Goal: Task Accomplishment & Management: Use online tool/utility

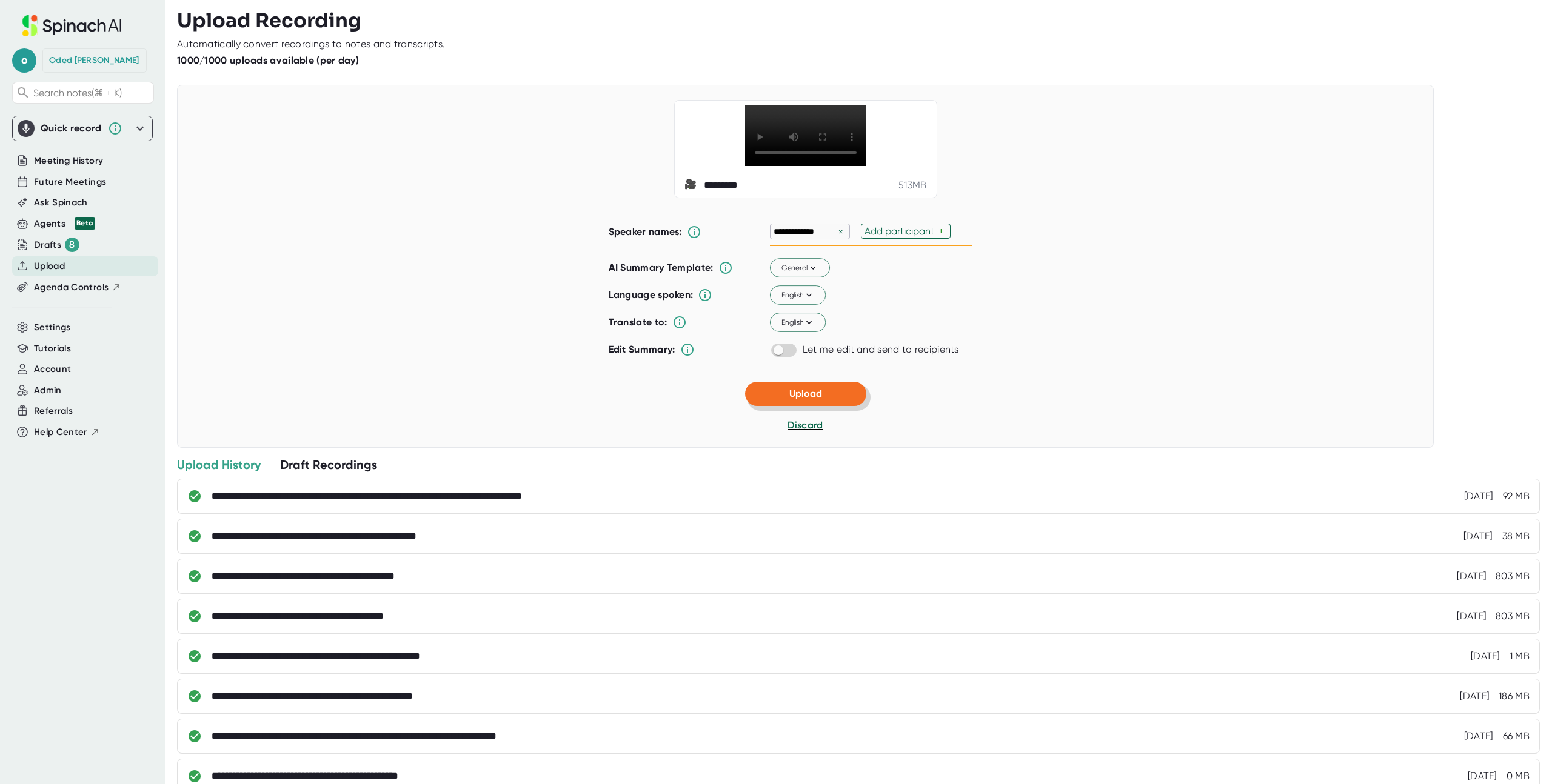
click at [839, 388] on button "Upload" at bounding box center [806, 394] width 122 height 24
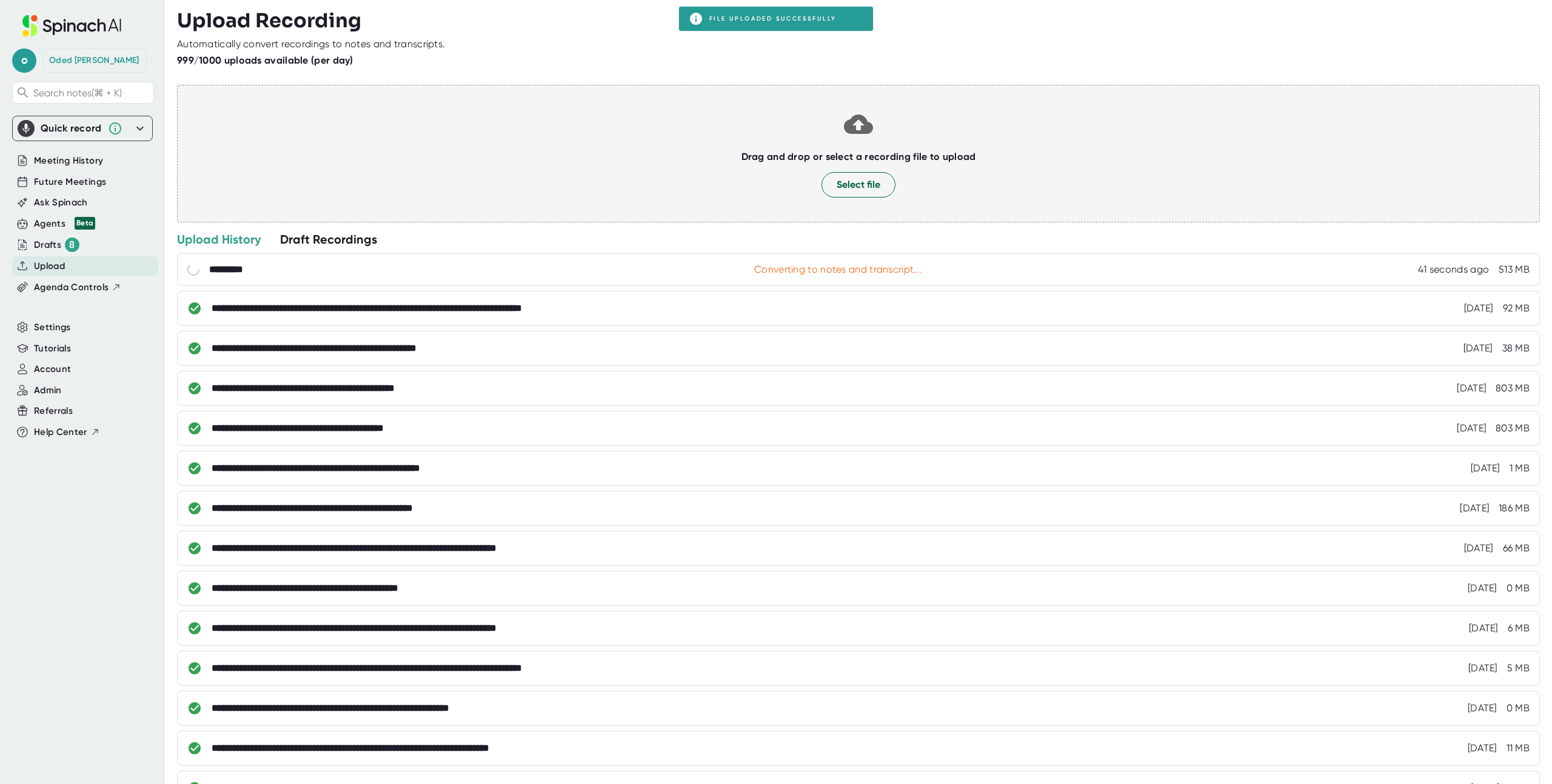
click at [1397, 143] on div "Drag and drop or select a recording file to upload Select file" at bounding box center [858, 153] width 1363 height 137
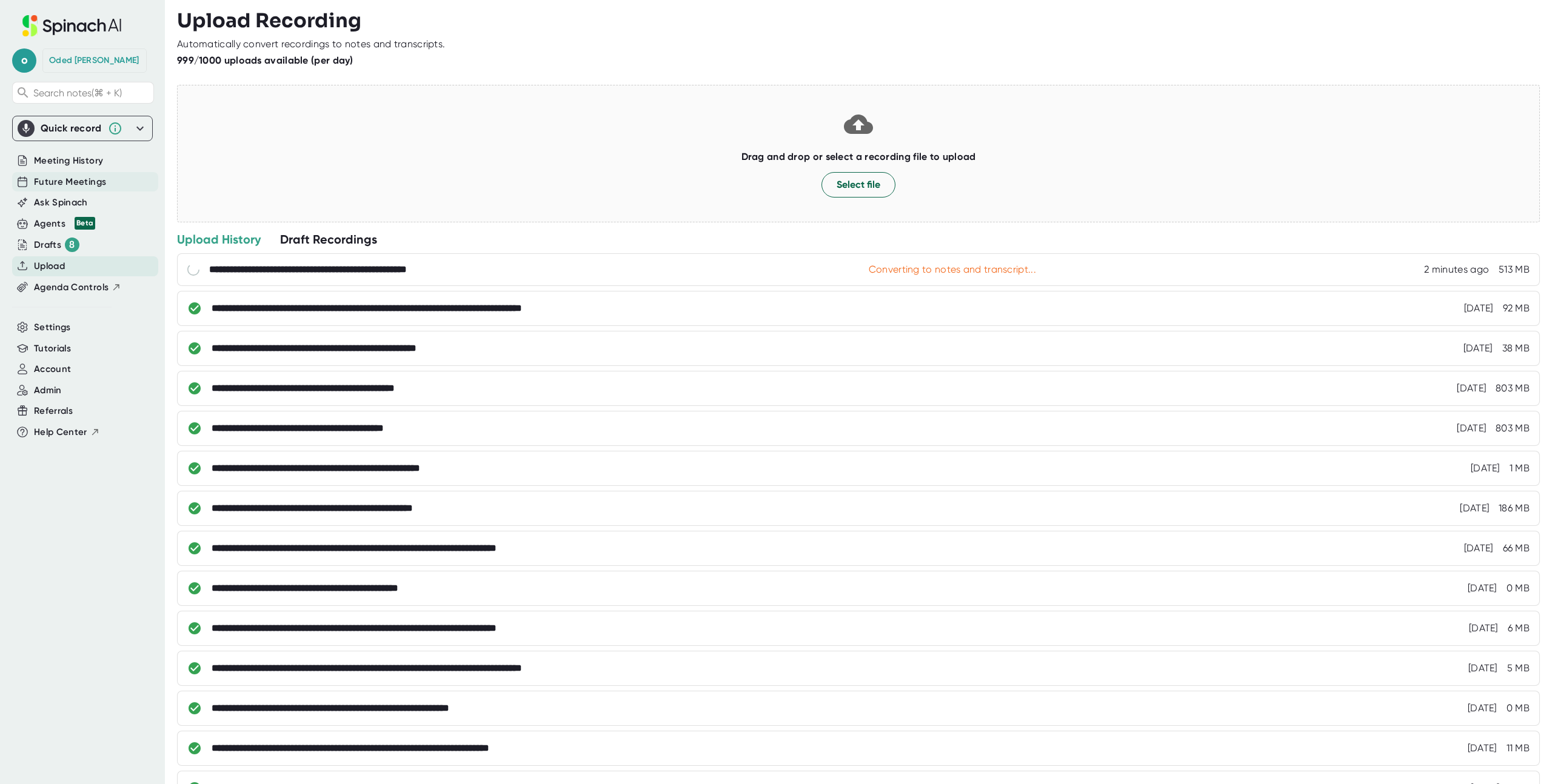
click at [75, 188] on span "Future Meetings" at bounding box center [70, 182] width 72 height 14
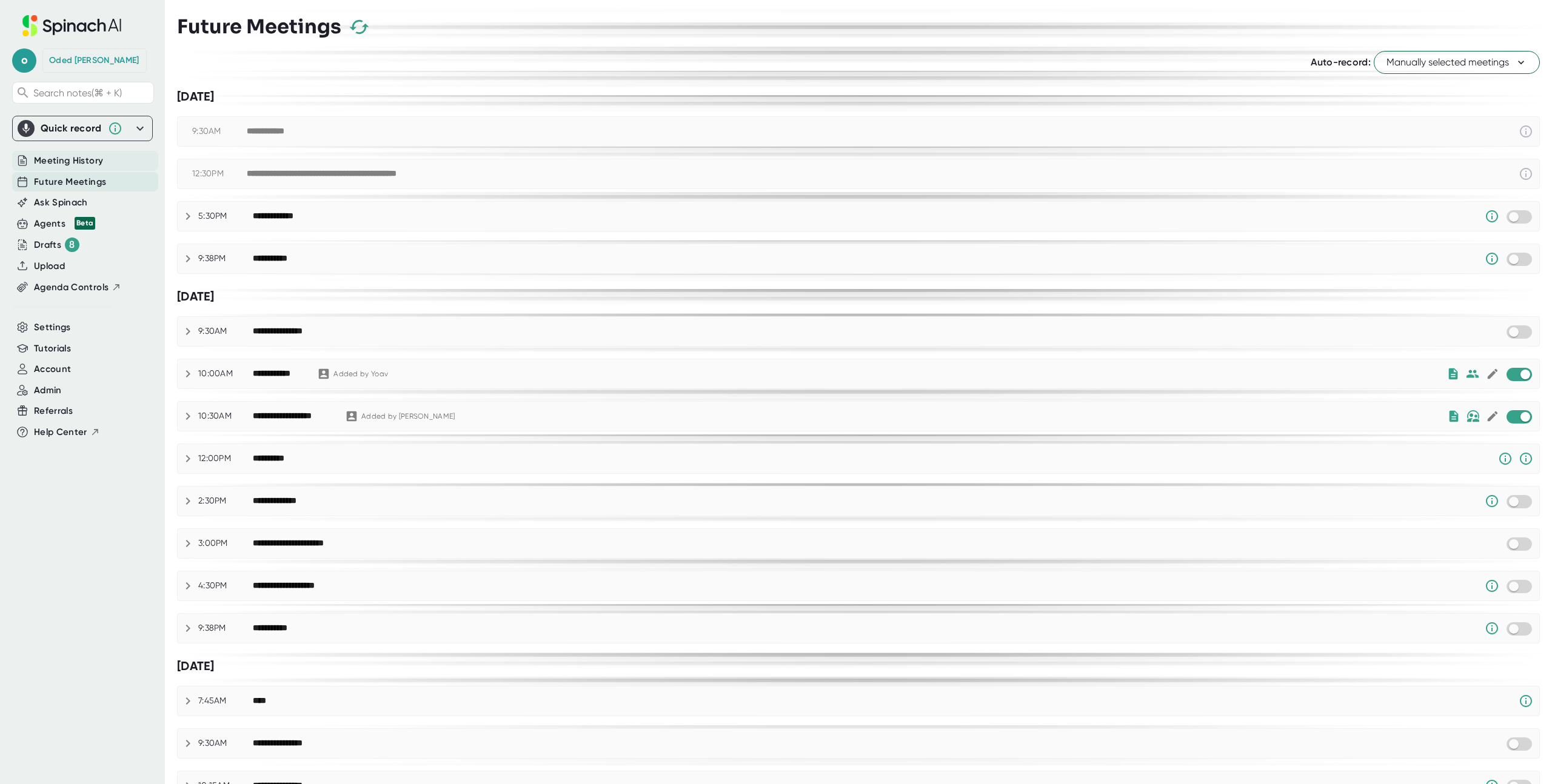
click at [125, 153] on div "Meeting History" at bounding box center [85, 161] width 146 height 20
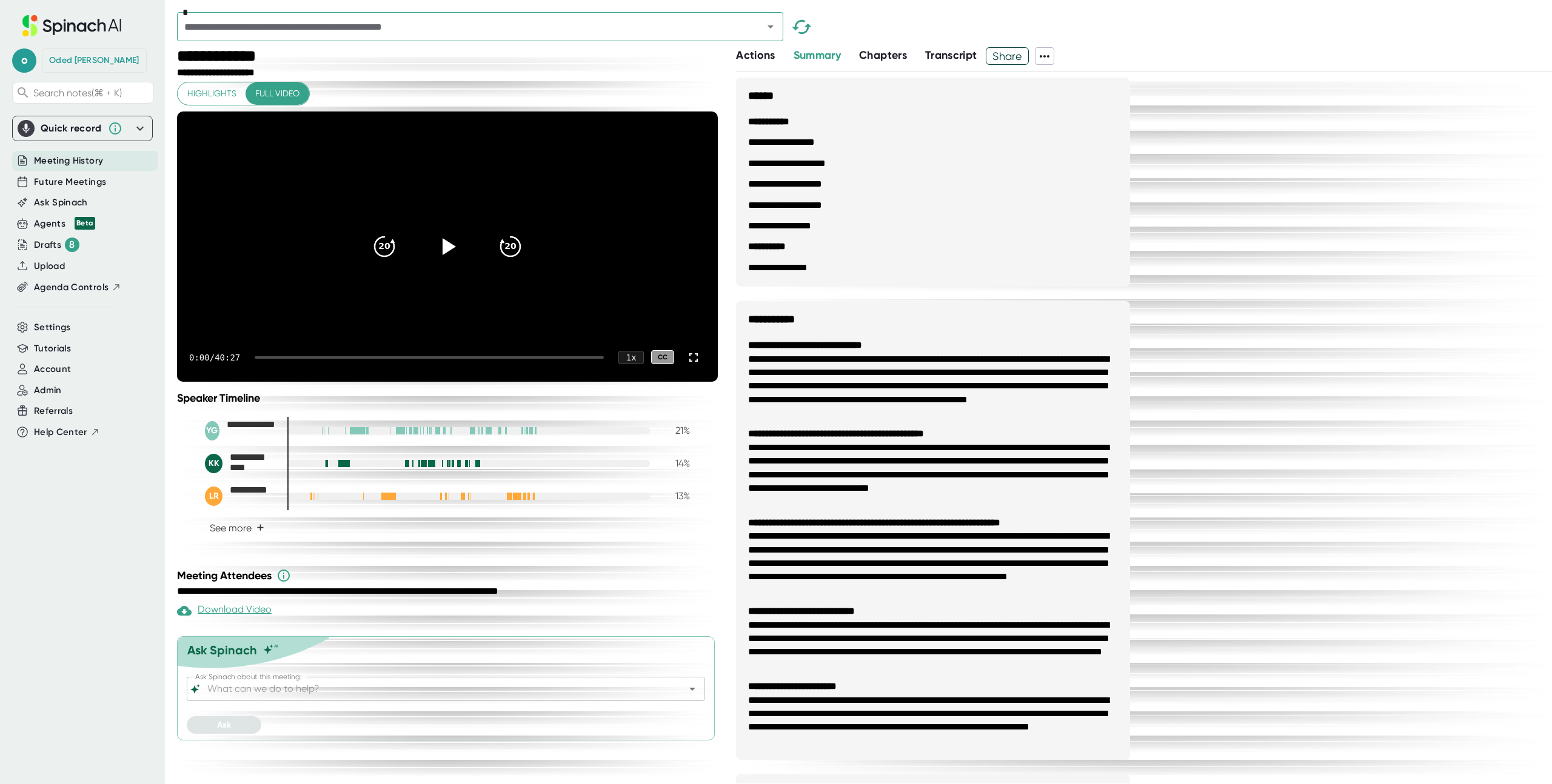
click at [774, 25] on icon "Open" at bounding box center [771, 27] width 14 height 14
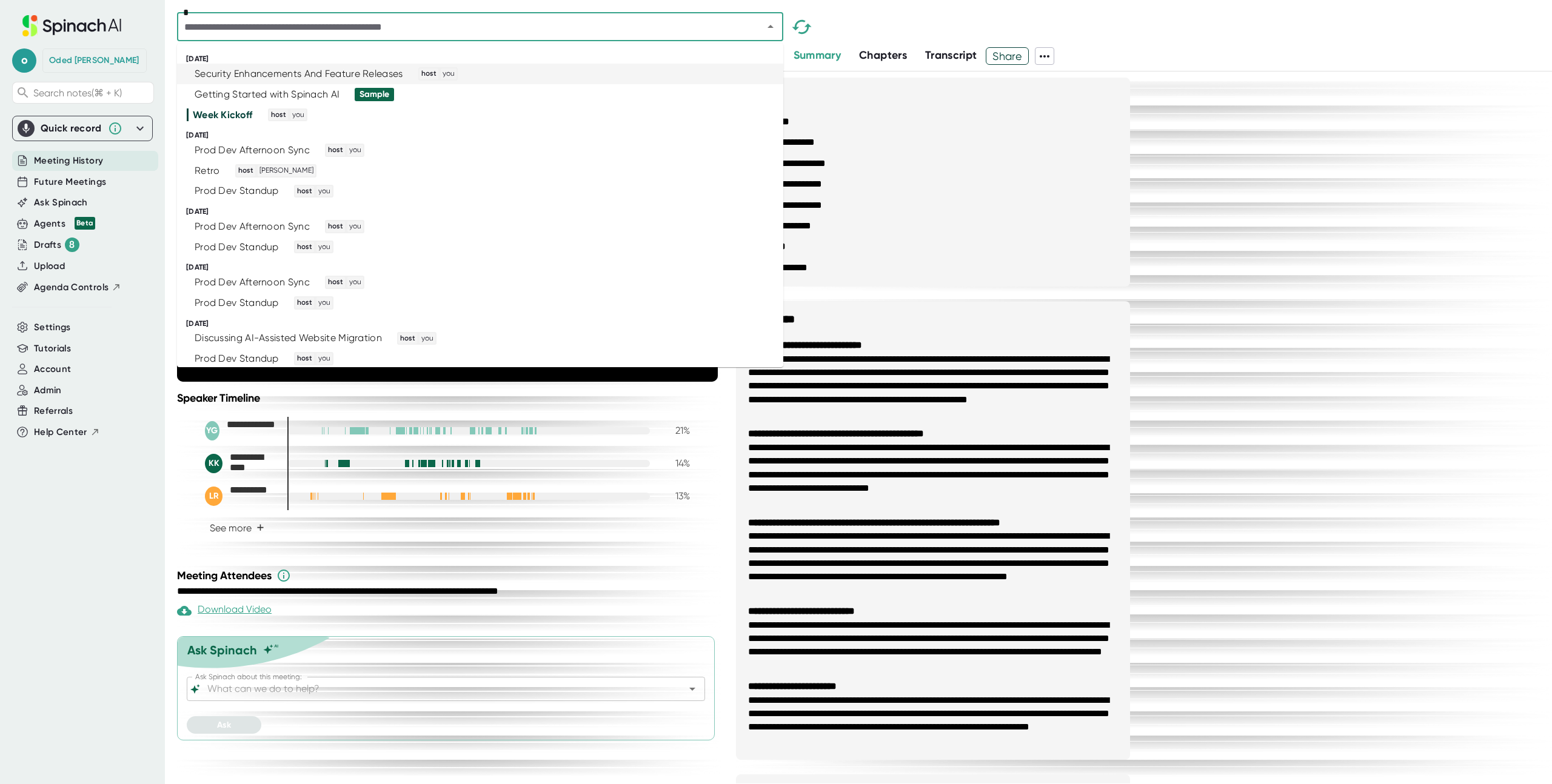
click at [545, 79] on div "Security Enhancements And Feature Releases host you" at bounding box center [475, 74] width 576 height 14
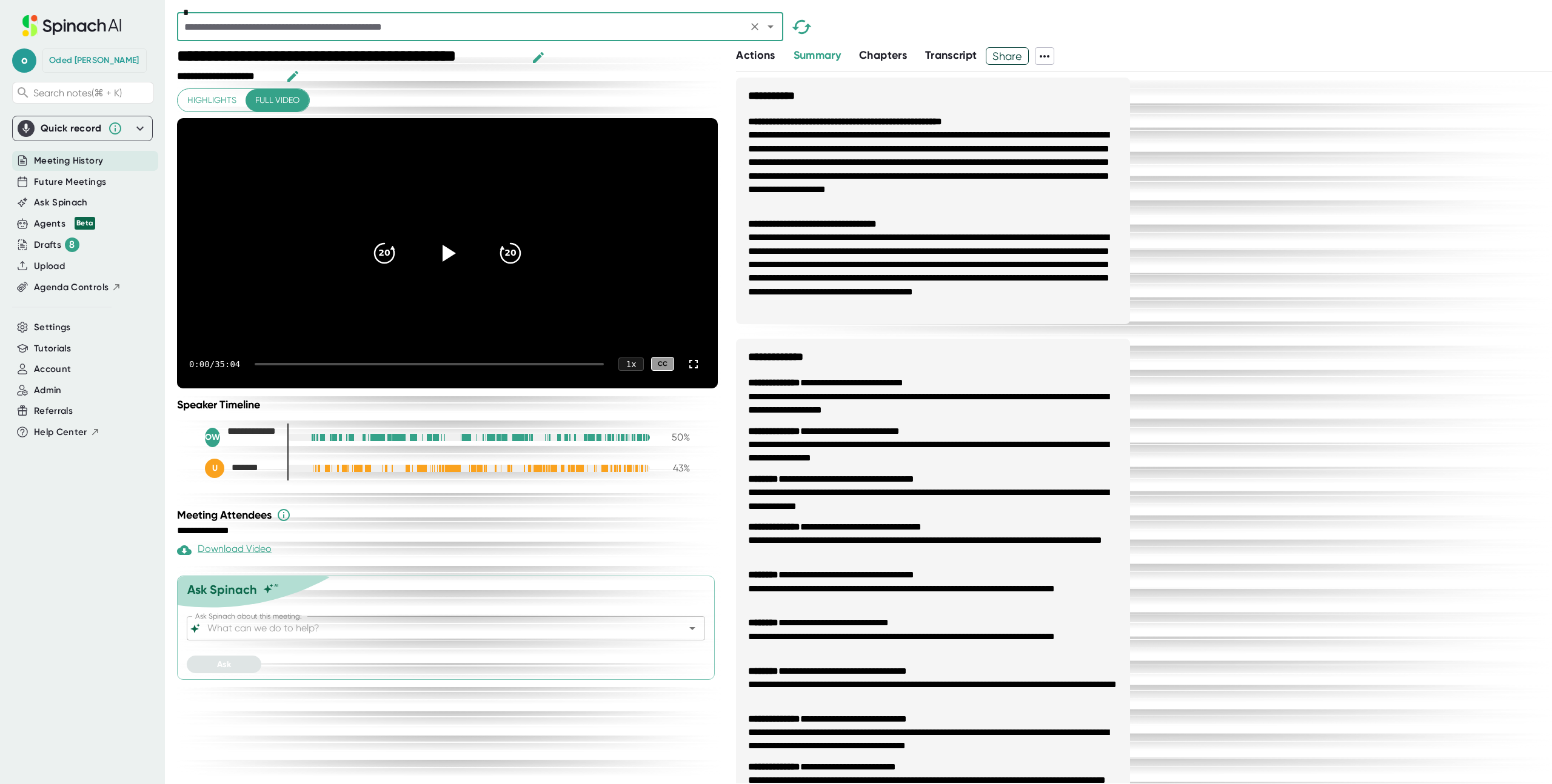
click at [1286, 406] on div "**********" at bounding box center [1144, 721] width 816 height 1287
click at [63, 269] on span "Upload" at bounding box center [49, 266] width 31 height 14
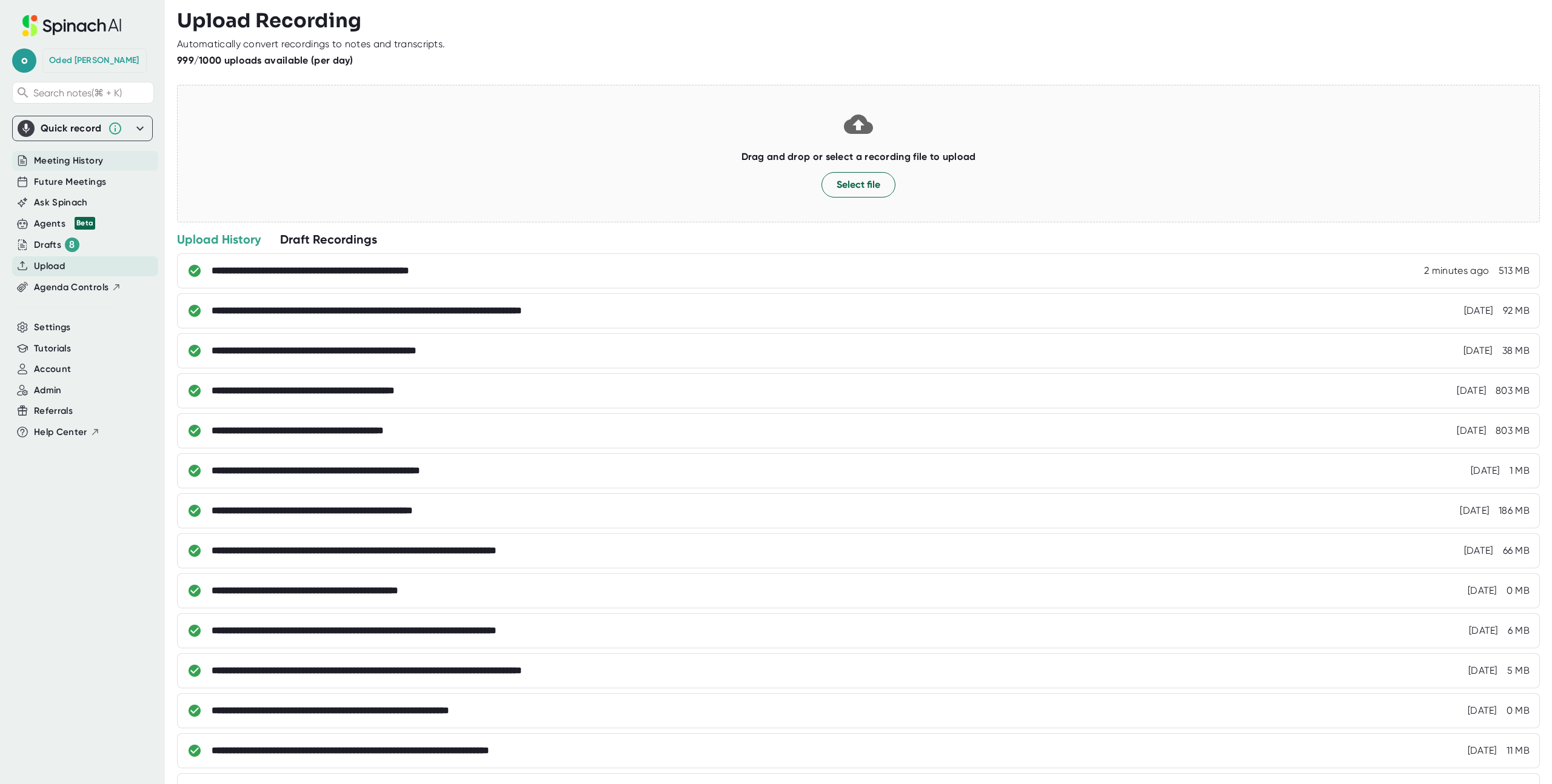
click at [75, 159] on span "Meeting History" at bounding box center [68, 160] width 69 height 14
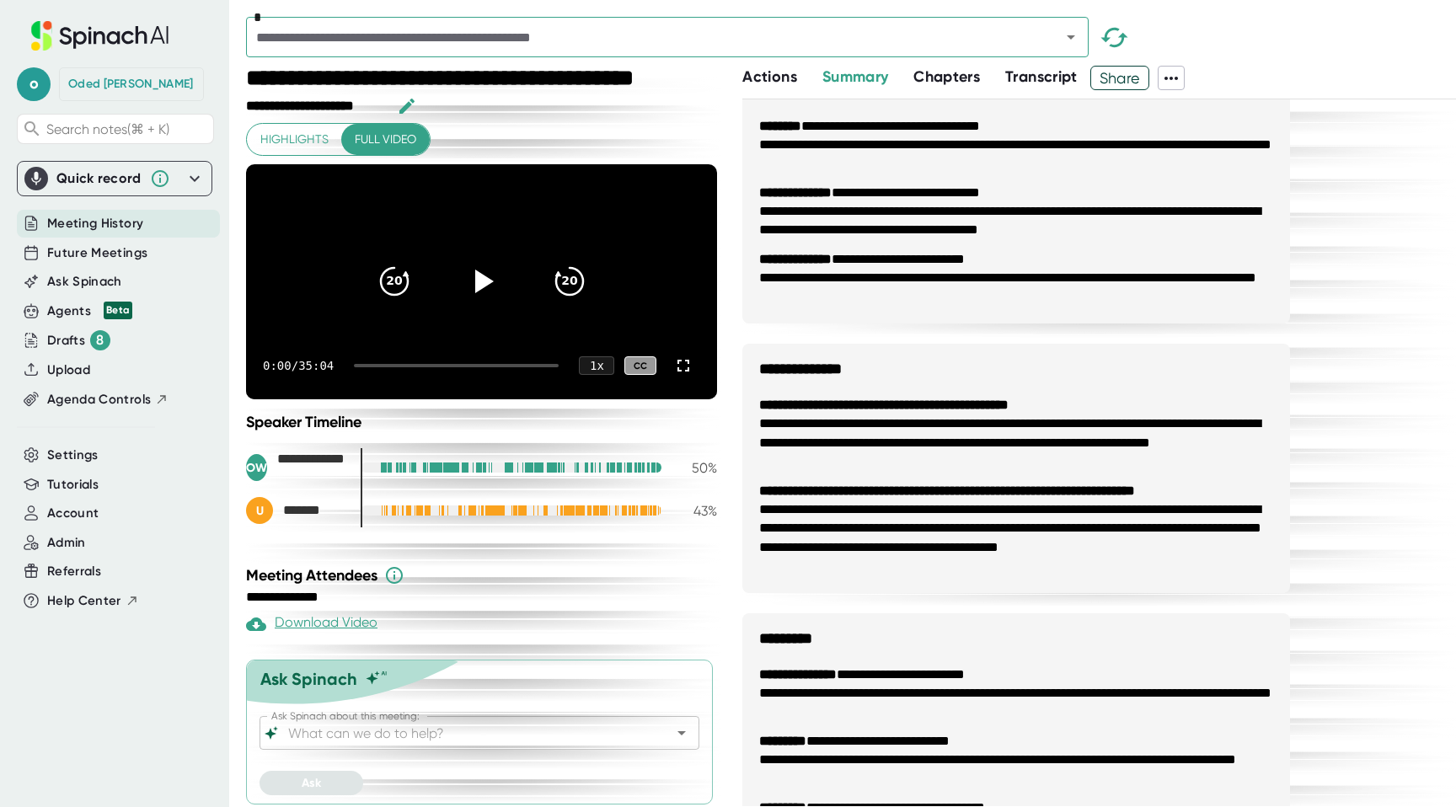
scroll to position [807, 0]
